Goal: Task Accomplishment & Management: Use online tool/utility

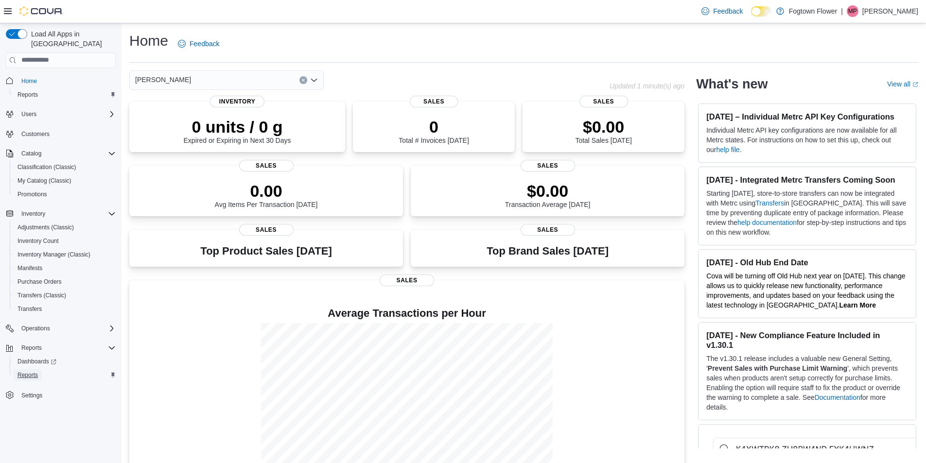
click at [36, 371] on span "Reports" at bounding box center [28, 375] width 20 height 8
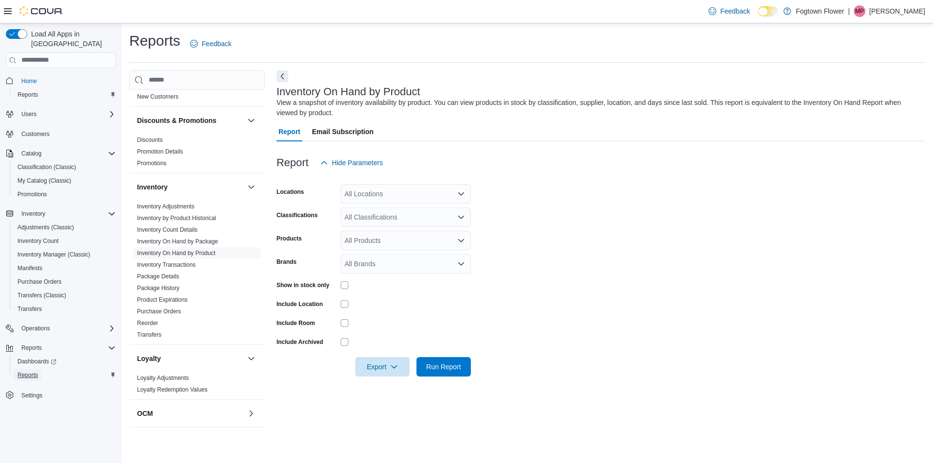
scroll to position [237, 0]
click at [185, 269] on link "Inventory Transactions" at bounding box center [166, 268] width 59 height 7
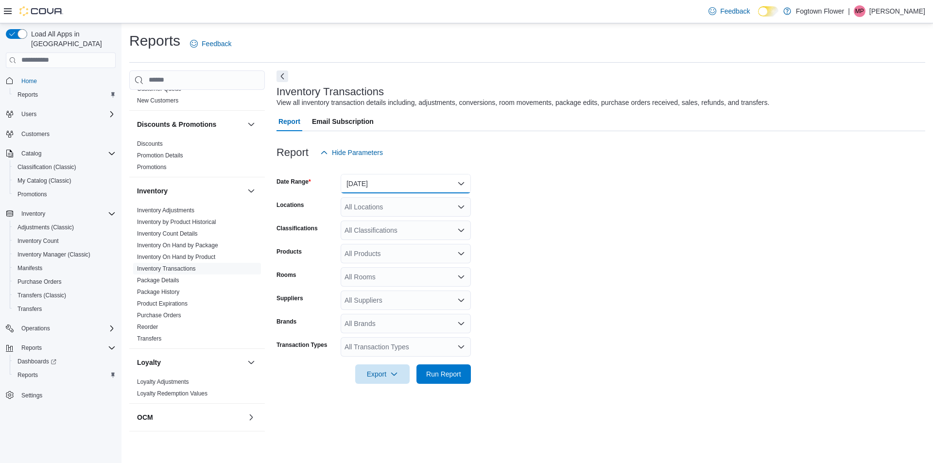
click at [384, 184] on button "[DATE]" at bounding box center [406, 183] width 130 height 19
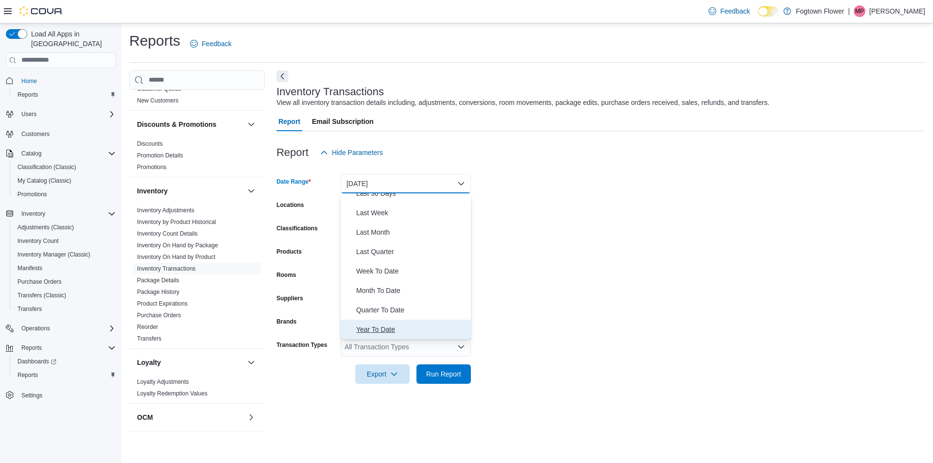
click at [402, 326] on span "Year To Date" at bounding box center [411, 330] width 111 height 12
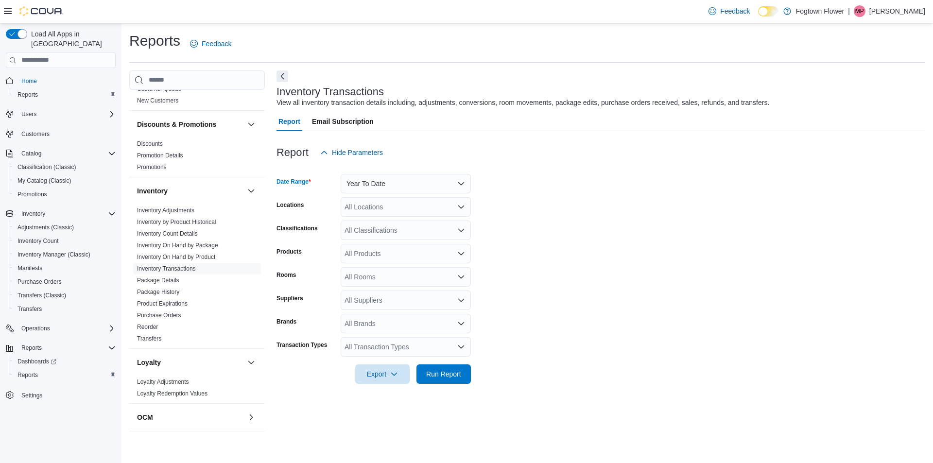
click at [402, 249] on div "All Products" at bounding box center [406, 253] width 130 height 19
click at [401, 234] on div "All Classifications" at bounding box center [406, 230] width 130 height 19
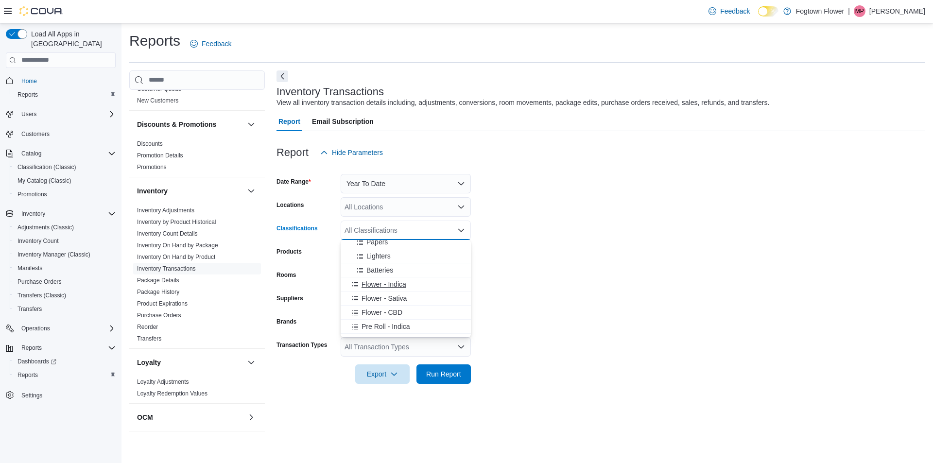
click at [405, 282] on span "Flower - Indica" at bounding box center [384, 285] width 45 height 10
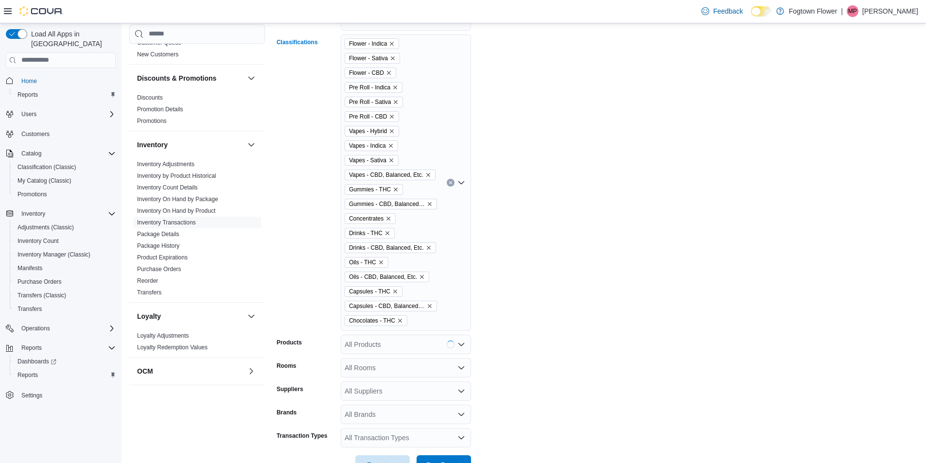
scroll to position [194, 0]
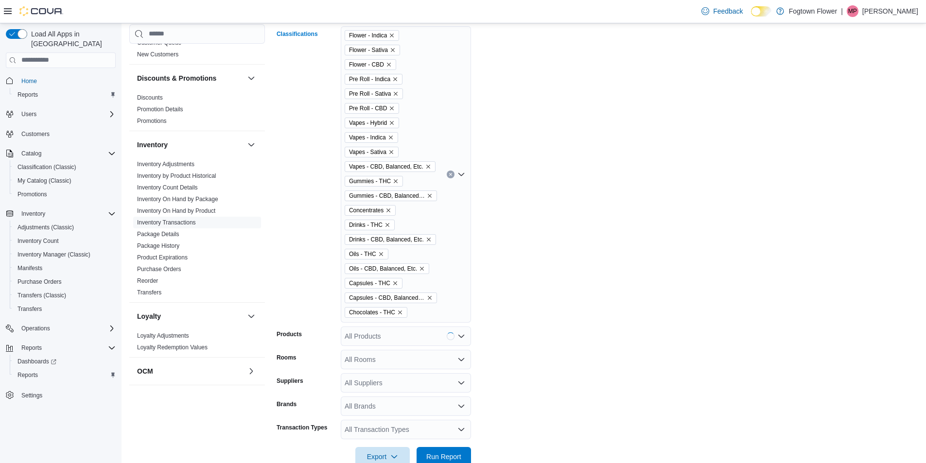
click at [424, 317] on div "Flower - Indica Flower - Sativa Flower - CBD Pre Roll - Indica Pre Roll - Sativ…" at bounding box center [406, 174] width 130 height 297
click at [405, 370] on span "Chocolates - CBD, Balanced, Etc." at bounding box center [413, 367] width 102 height 10
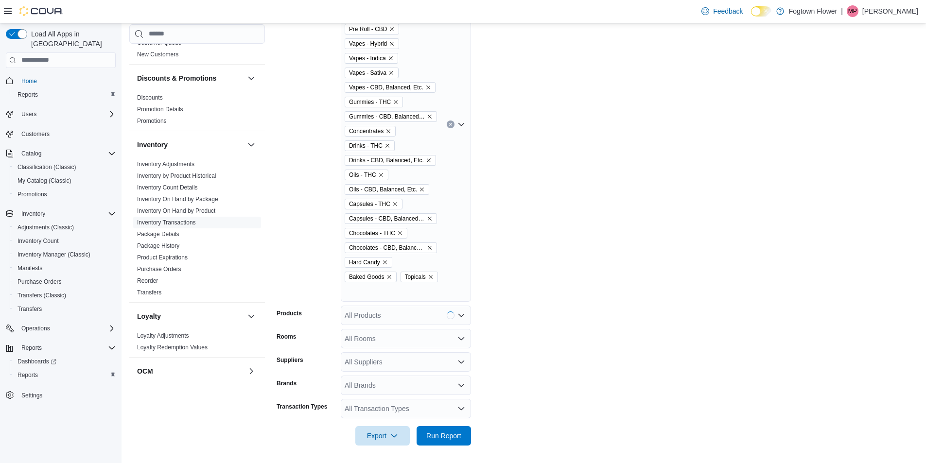
scroll to position [276, 0]
click at [387, 432] on span "Export" at bounding box center [382, 433] width 43 height 19
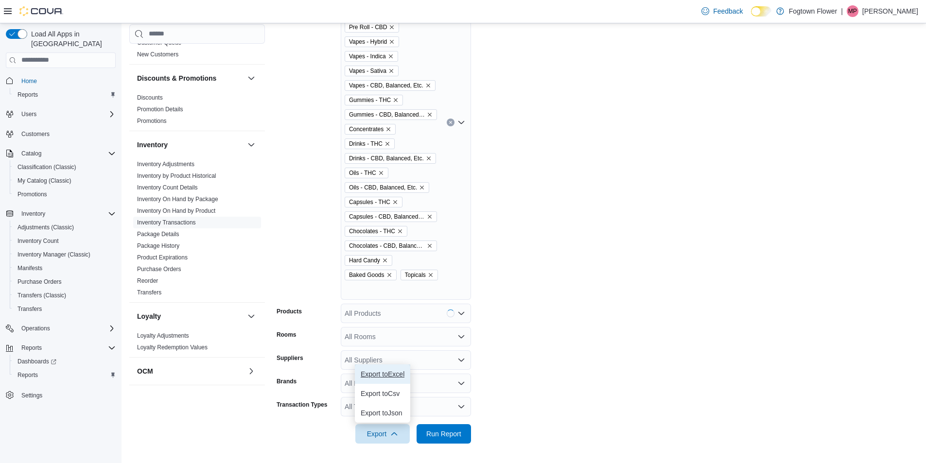
click at [390, 380] on button "Export to Excel" at bounding box center [382, 374] width 55 height 19
click at [623, 246] on form "Date Range Year To Date Locations All Locations Classifications Flower - Indica…" at bounding box center [598, 165] width 642 height 557
